Goal: Information Seeking & Learning: Understand process/instructions

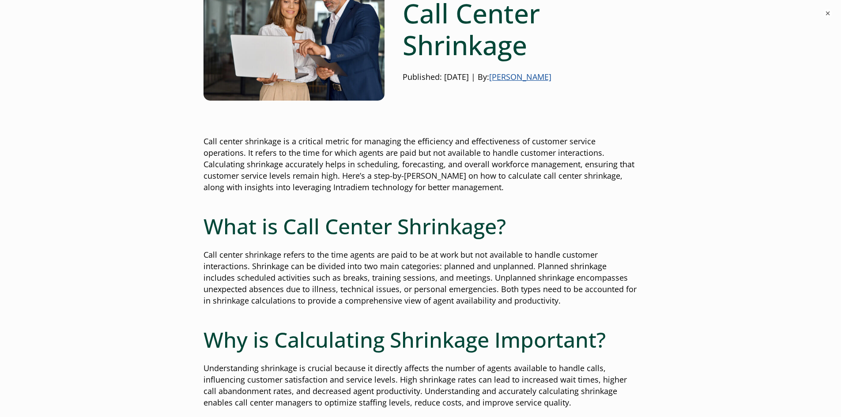
scroll to position [397, 0]
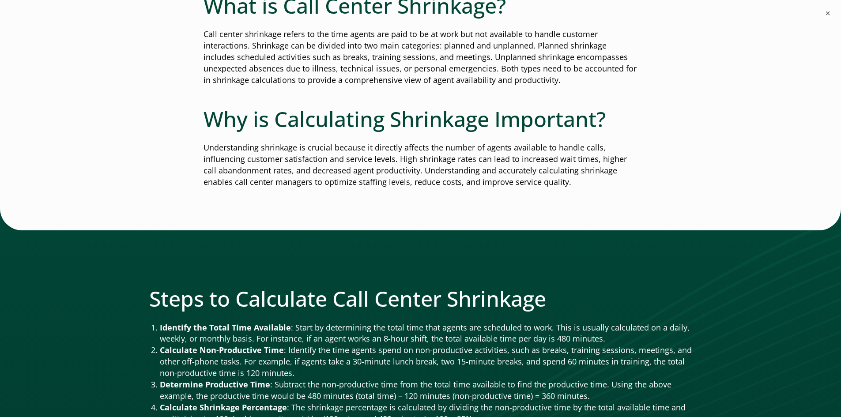
click at [603, 282] on div at bounding box center [420, 395] width 841 height 375
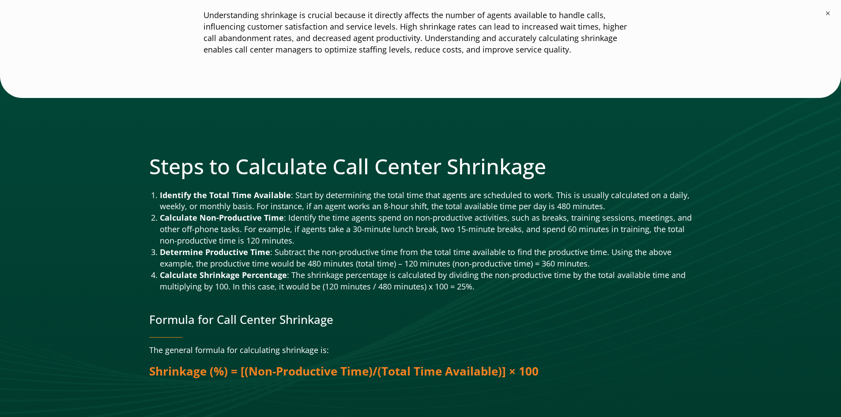
scroll to position [574, 0]
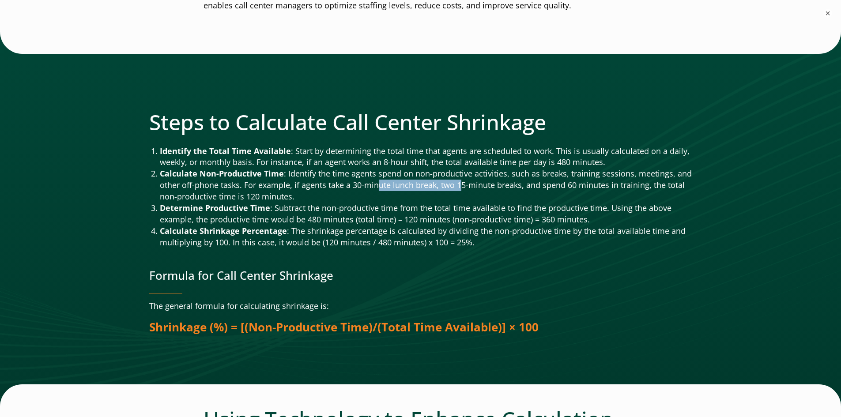
drag, startPoint x: 380, startPoint y: 189, endPoint x: 461, endPoint y: 189, distance: 80.8
click at [461, 189] on li "Calculate Non-Productive Time : Identify the time agents spend on non-productiv…" at bounding box center [426, 185] width 533 height 34
click at [456, 224] on li "Determine Productive Time : Subtract the non-productive time from the total tim…" at bounding box center [426, 214] width 533 height 23
drag, startPoint x: 285, startPoint y: 220, endPoint x: 389, endPoint y: 220, distance: 103.8
click at [389, 220] on li "Determine Productive Time : Subtract the non-productive time from the total tim…" at bounding box center [426, 214] width 533 height 23
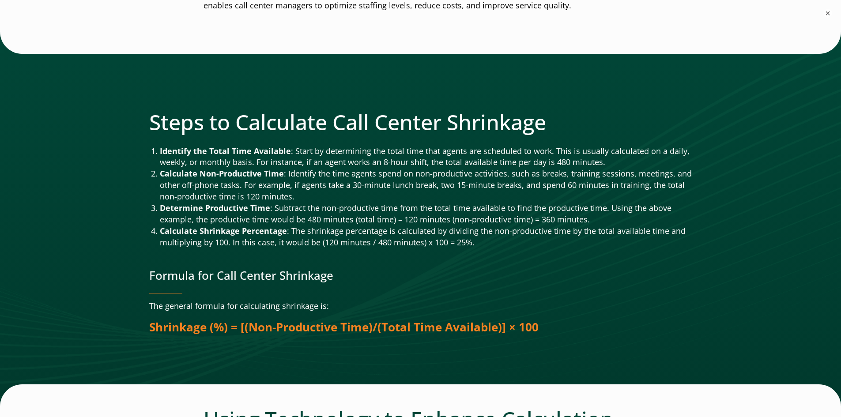
click at [382, 233] on li "Calculate Shrinkage Percentage : The shrinkage percentage is calculated by divi…" at bounding box center [426, 237] width 533 height 23
drag, startPoint x: 329, startPoint y: 246, endPoint x: 453, endPoint y: 246, distance: 124.5
click at [453, 246] on li "Calculate Shrinkage Percentage : The shrinkage percentage is calculated by divi…" at bounding box center [426, 237] width 533 height 23
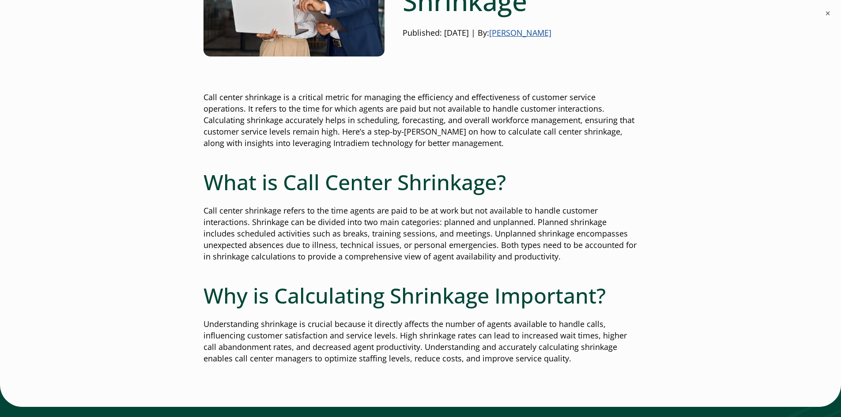
scroll to position [0, 0]
